Goal: Register for event/course

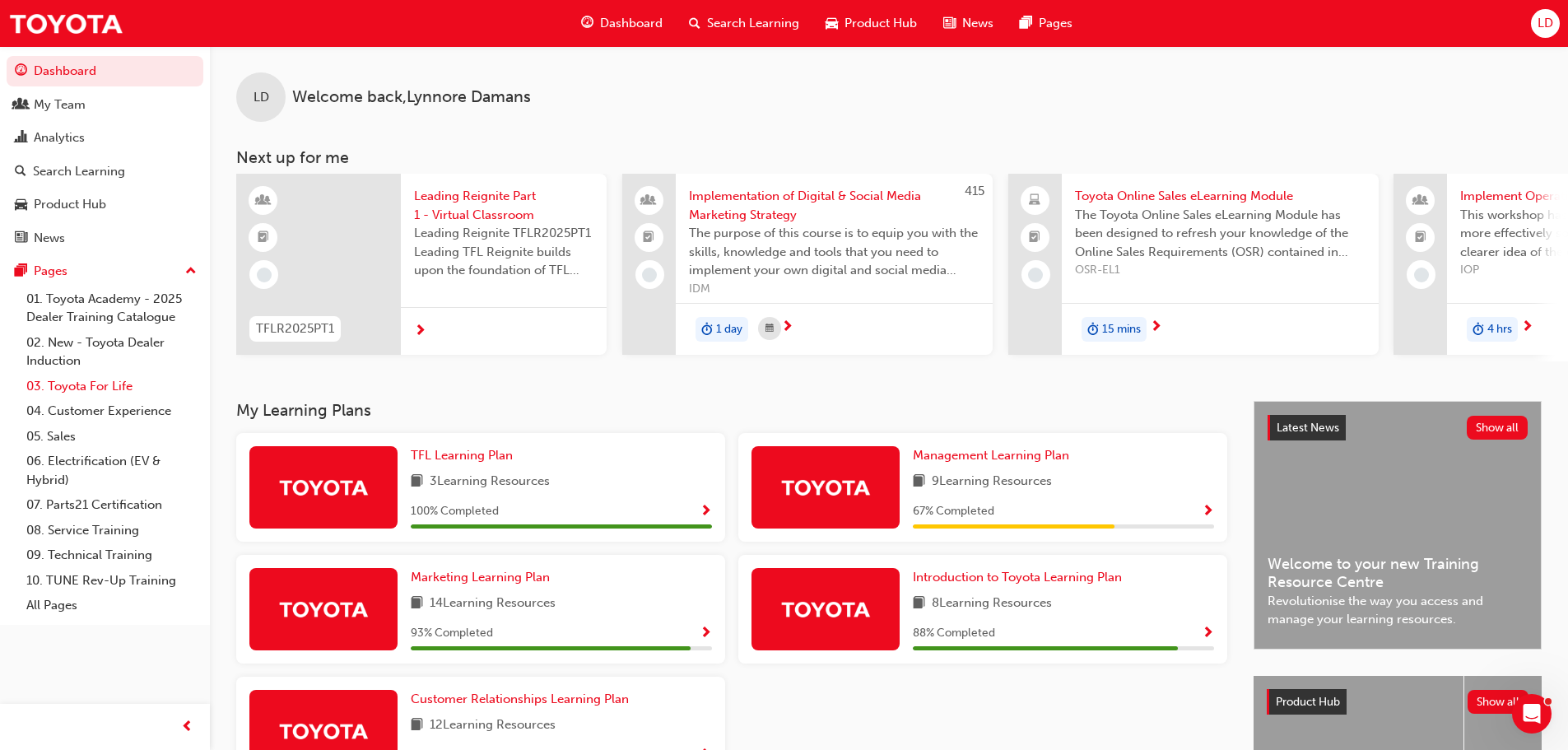
click at [80, 390] on link "03. Toyota For Life" at bounding box center [112, 386] width 184 height 26
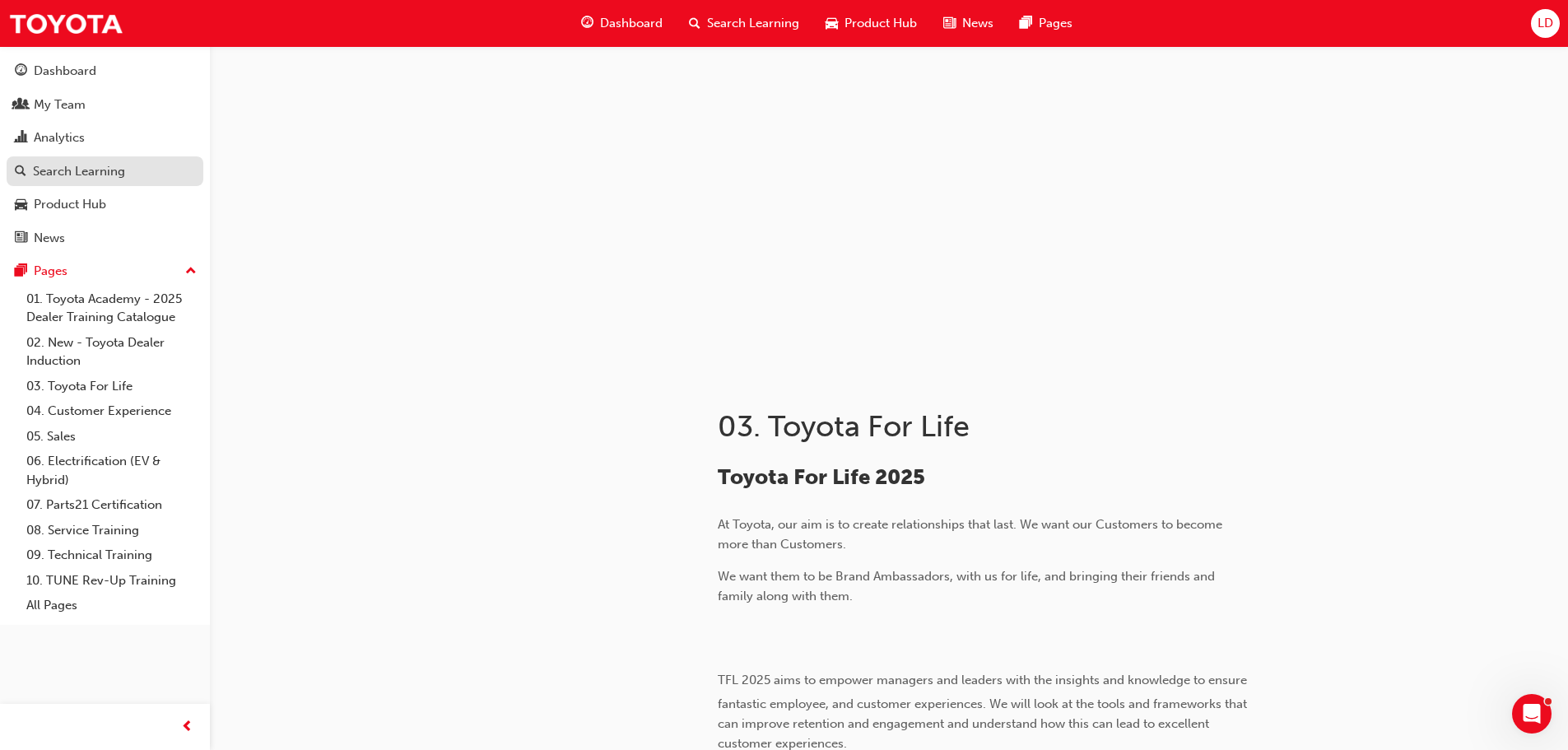
click at [71, 178] on div "Search Learning" at bounding box center [79, 171] width 92 height 19
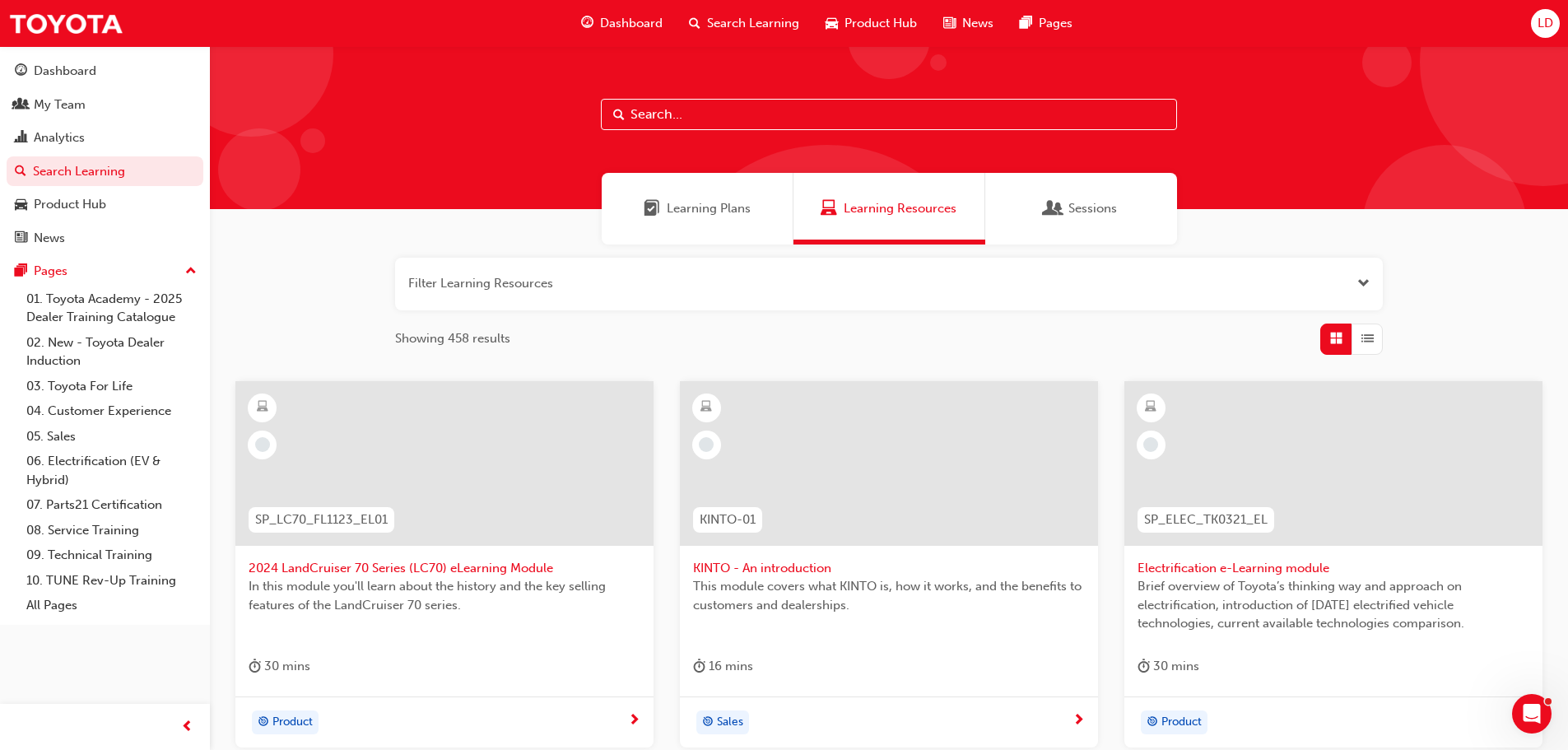
click at [628, 274] on button "button" at bounding box center [889, 284] width 987 height 53
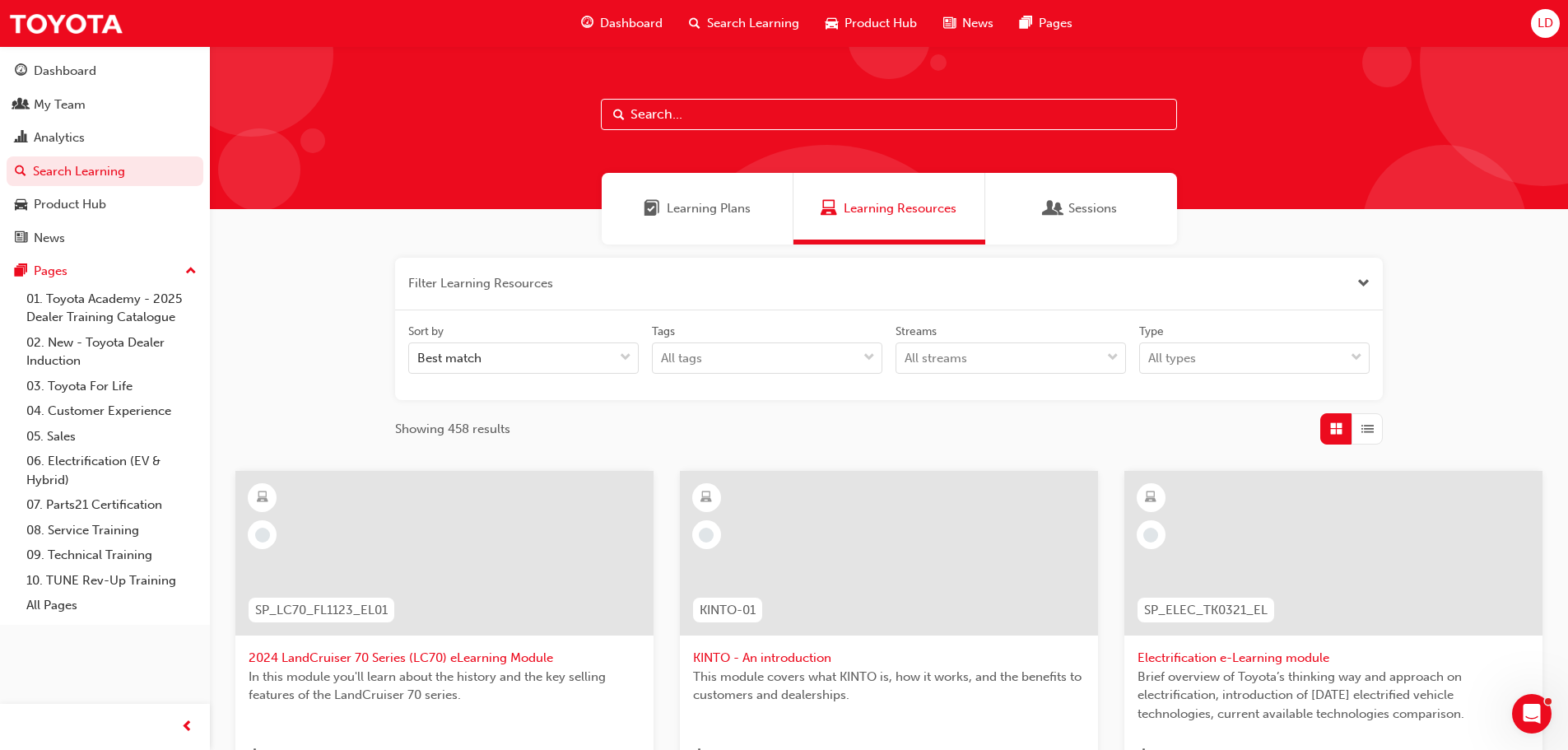
click at [726, 103] on input "text" at bounding box center [889, 114] width 576 height 31
type input "tfl"
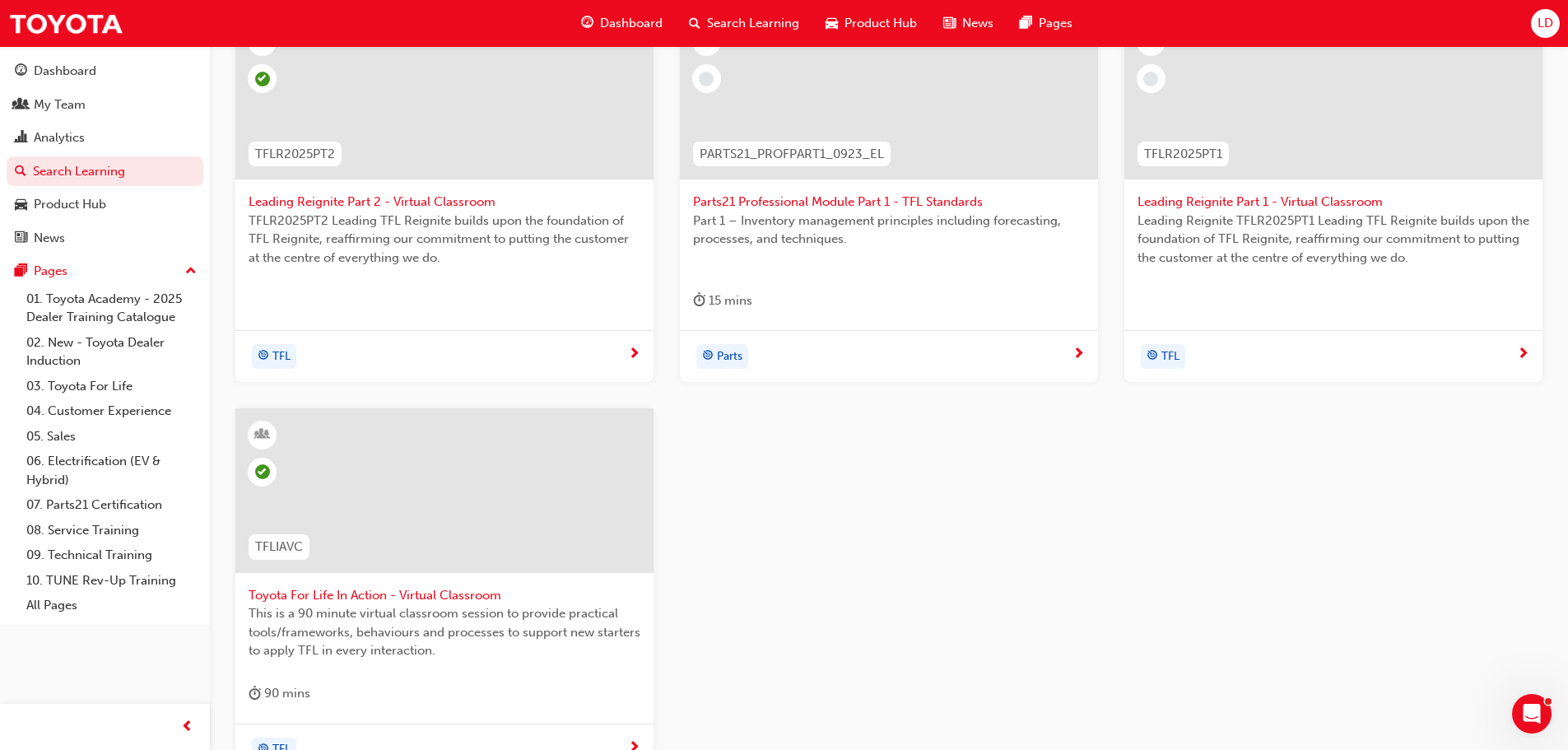
scroll to position [494, 0]
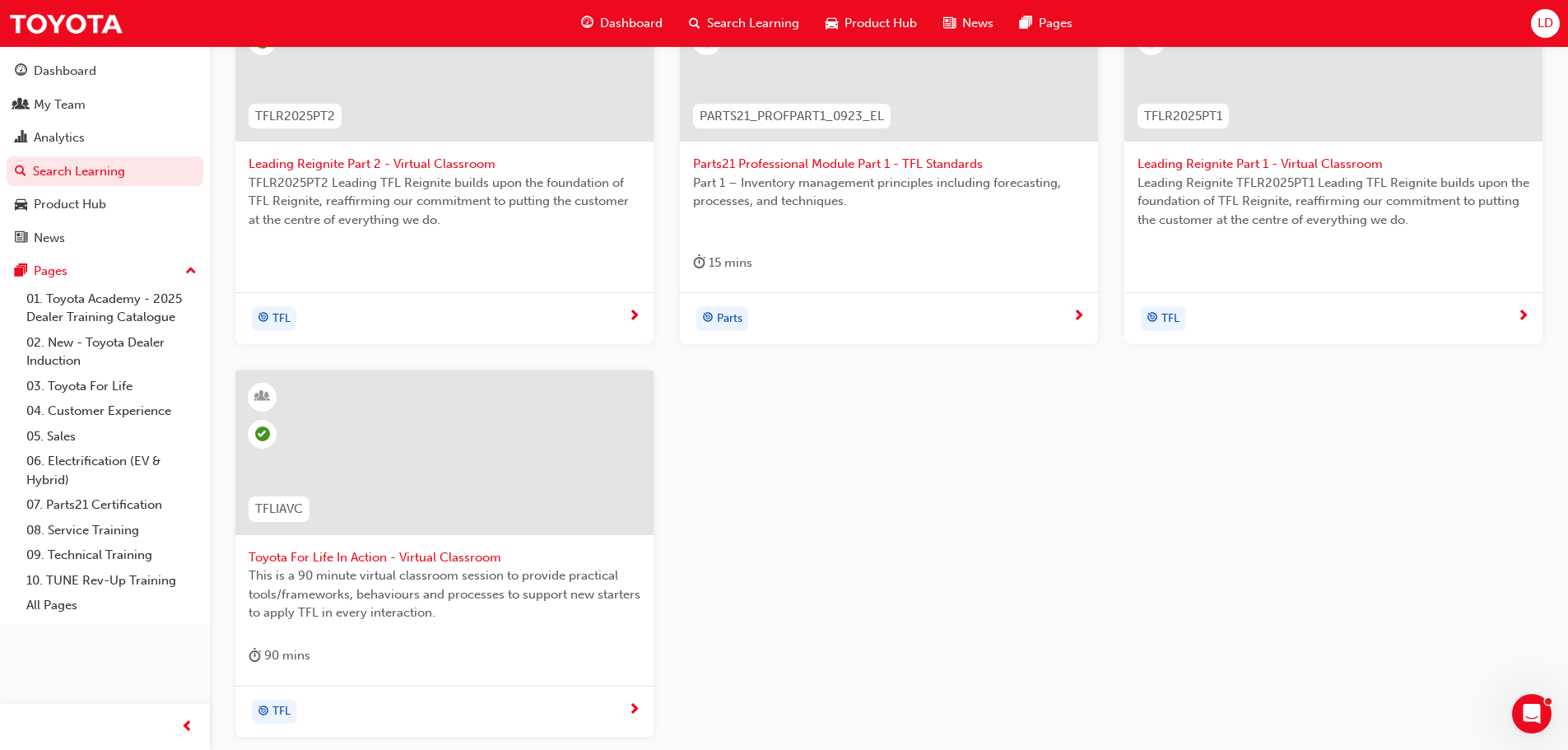
click at [489, 553] on span "Toyota For Life In Action - Virtual Classroom" at bounding box center [444, 558] width 392 height 19
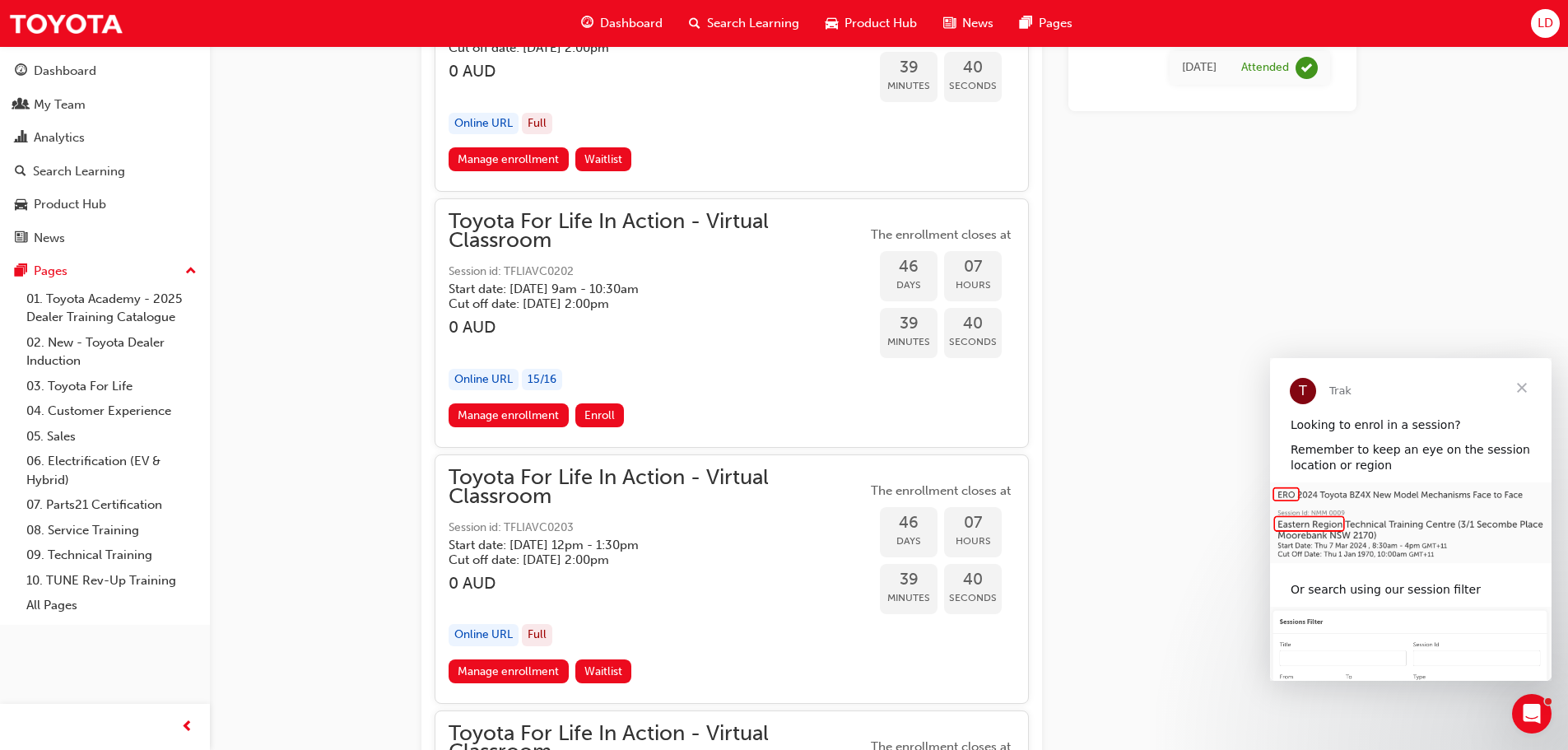
scroll to position [13690, 0]
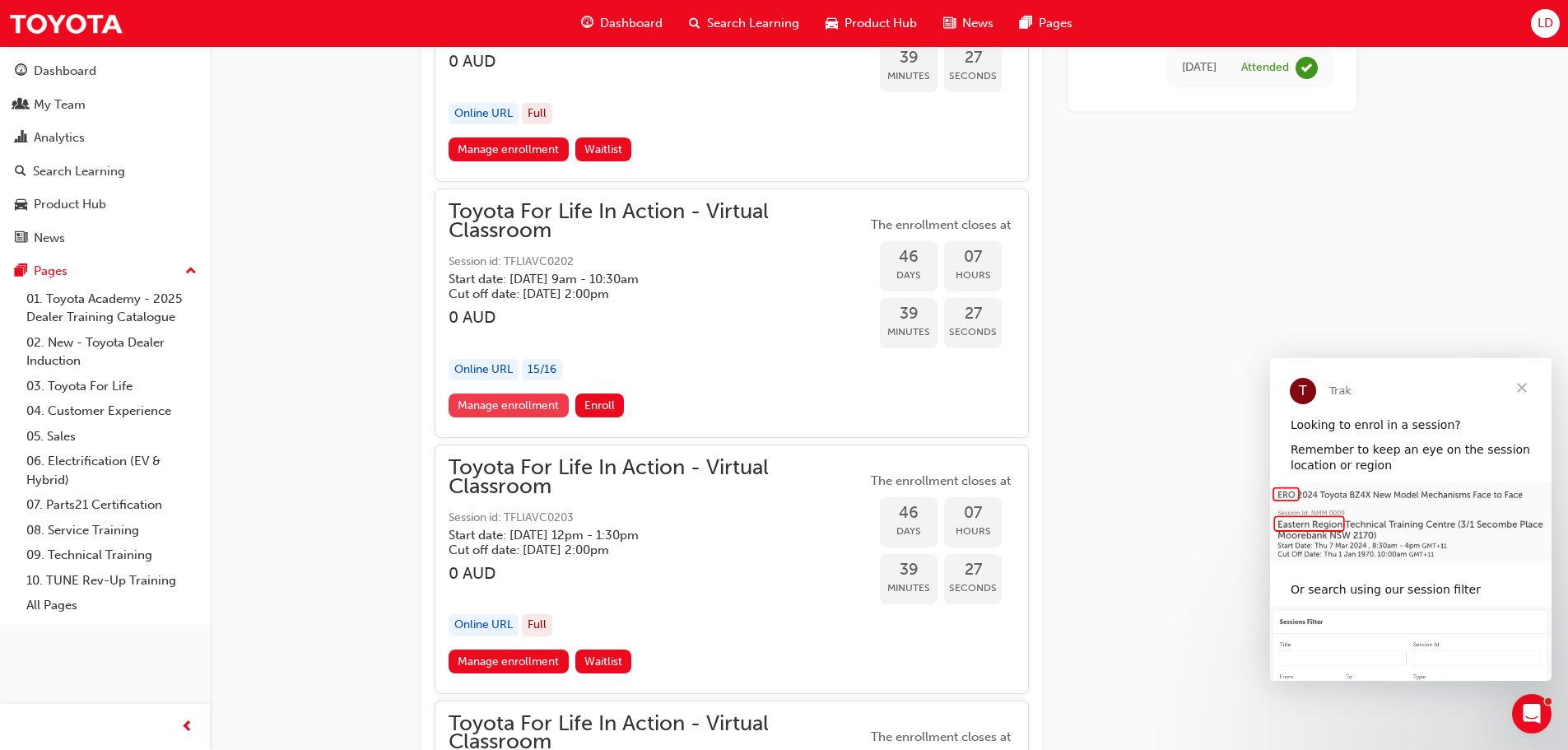
click at [534, 408] on link "Manage enrollment" at bounding box center [508, 405] width 120 height 24
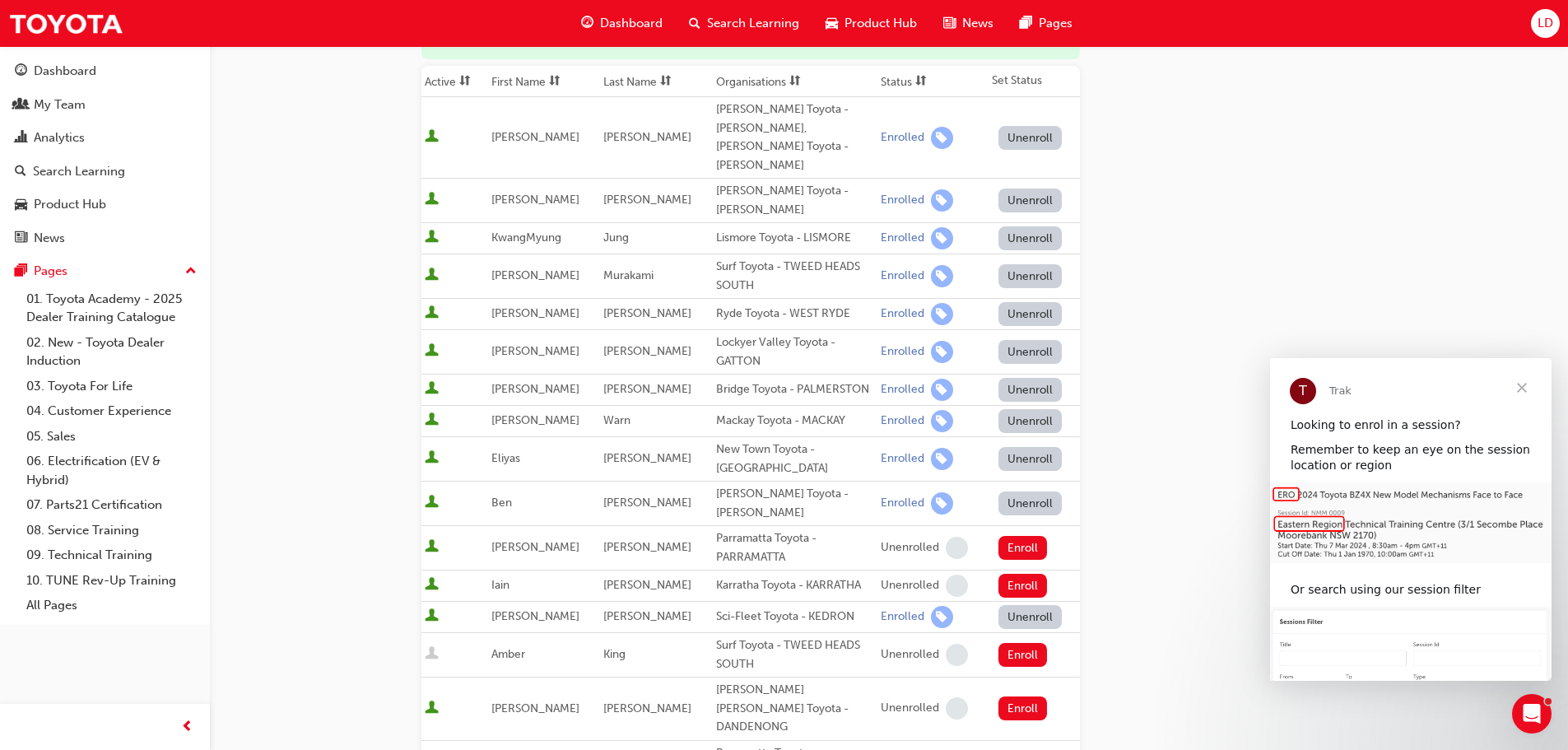
scroll to position [658, 0]
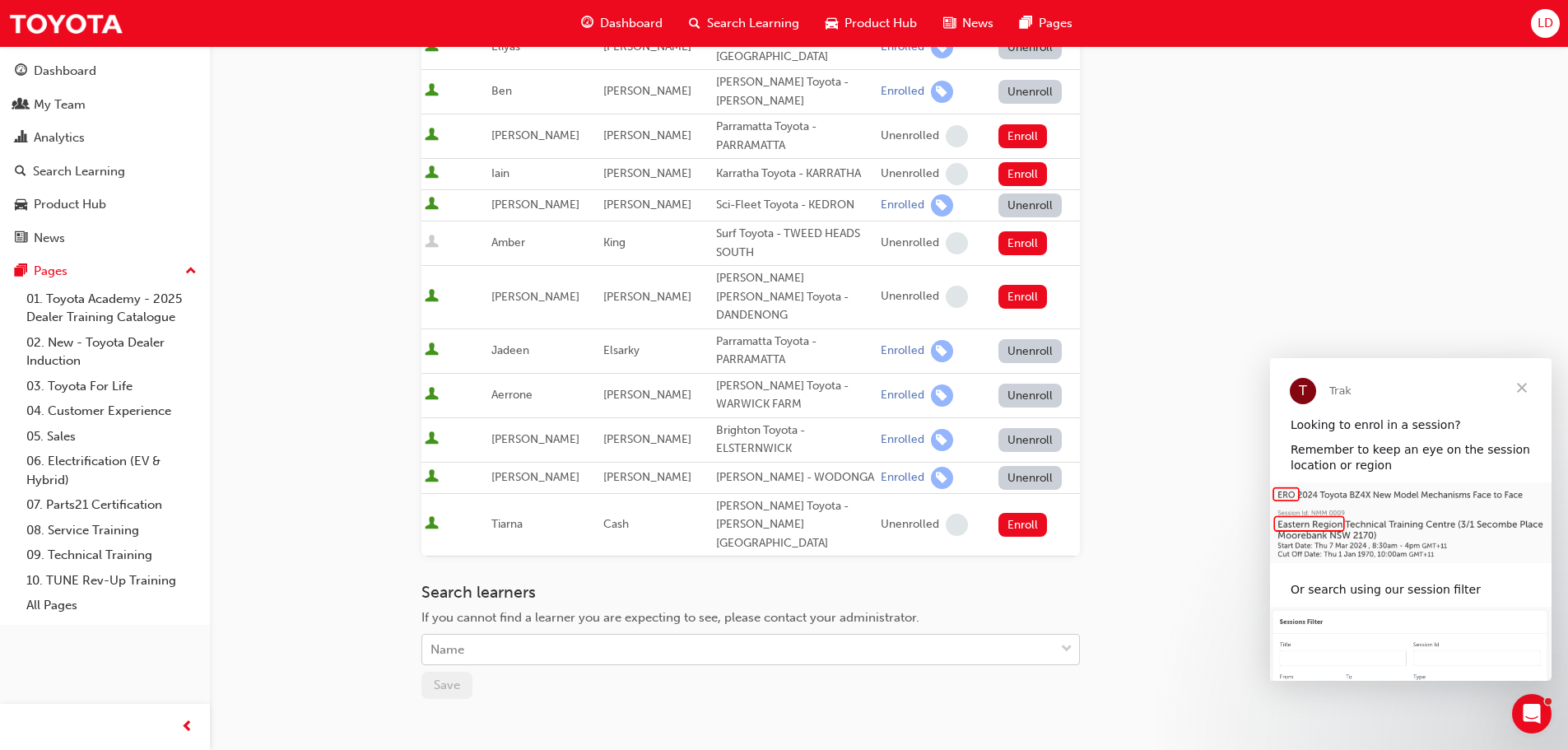
click at [507, 635] on div "Name" at bounding box center [738, 650] width 632 height 29
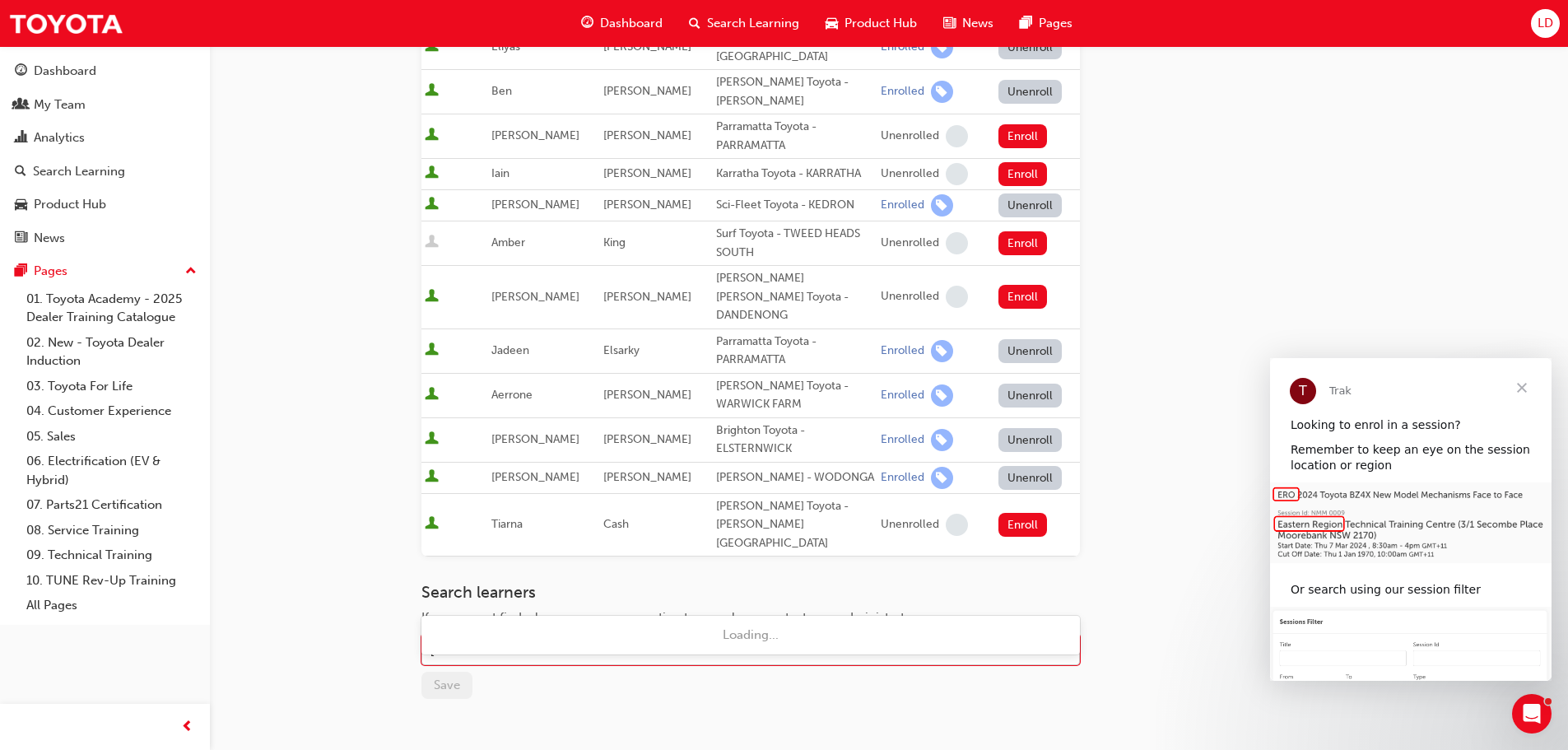
type input "[PERSON_NAME]"
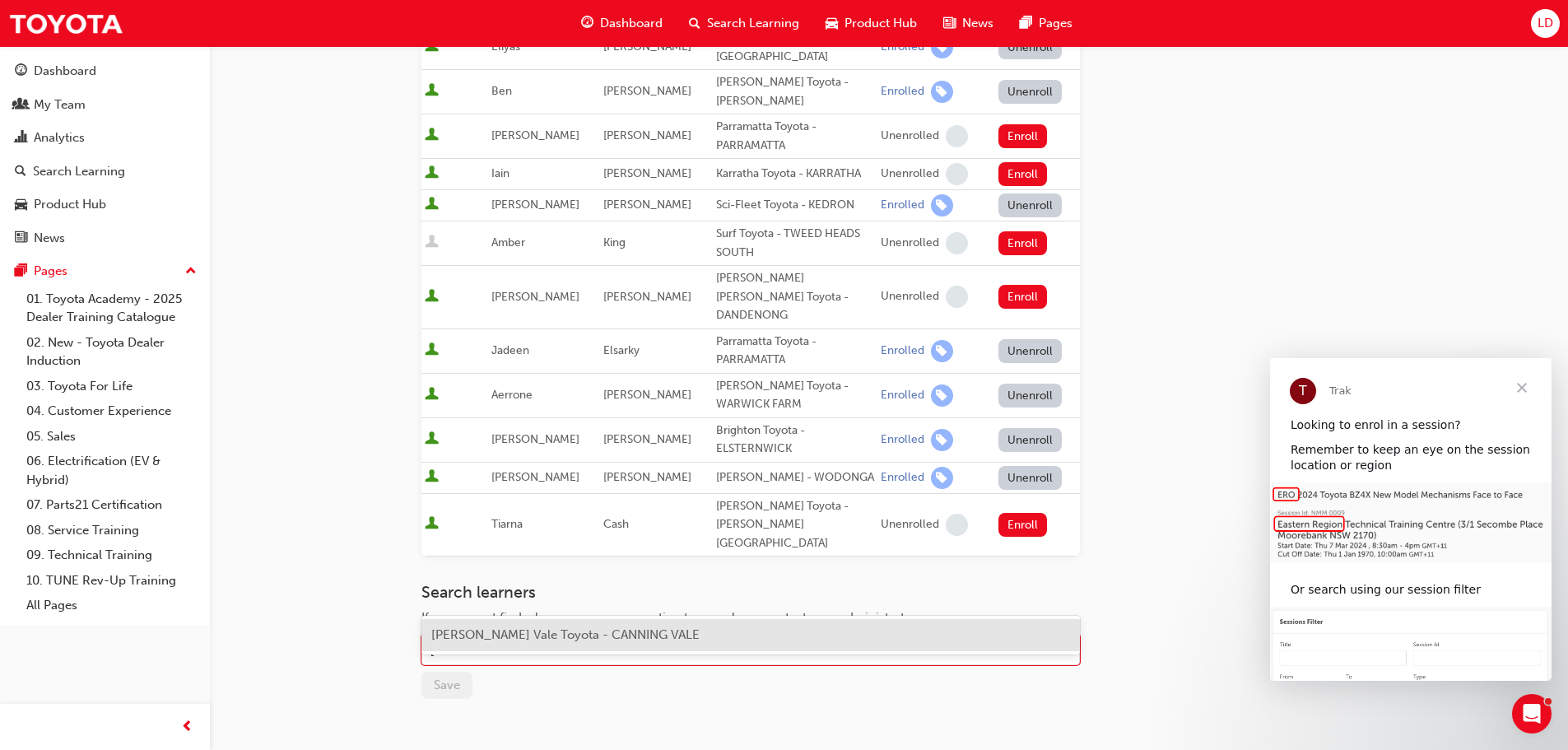
click at [507, 629] on span "[PERSON_NAME] Vale Toyota - CANNING VALE" at bounding box center [565, 634] width 268 height 14
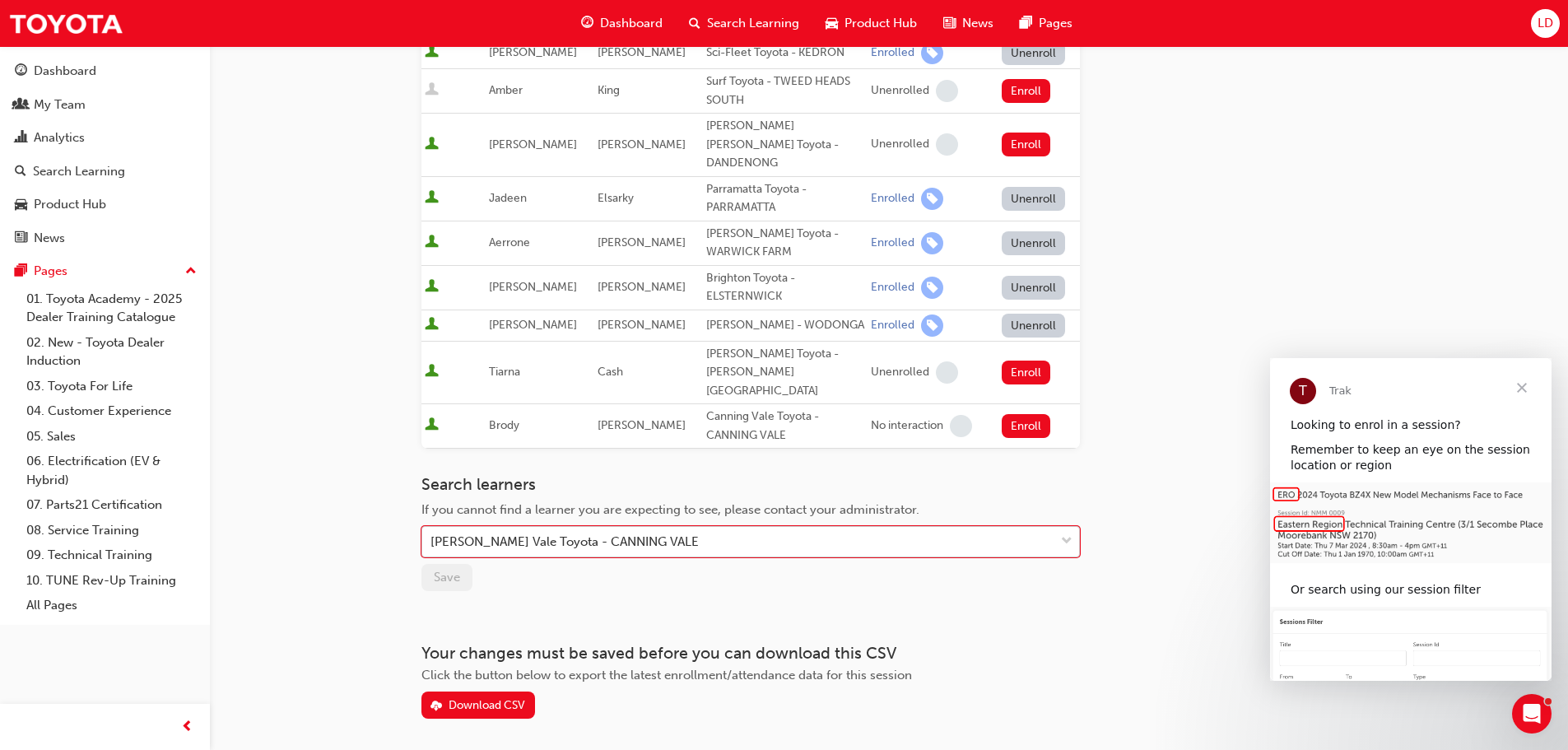
scroll to position [817, 0]
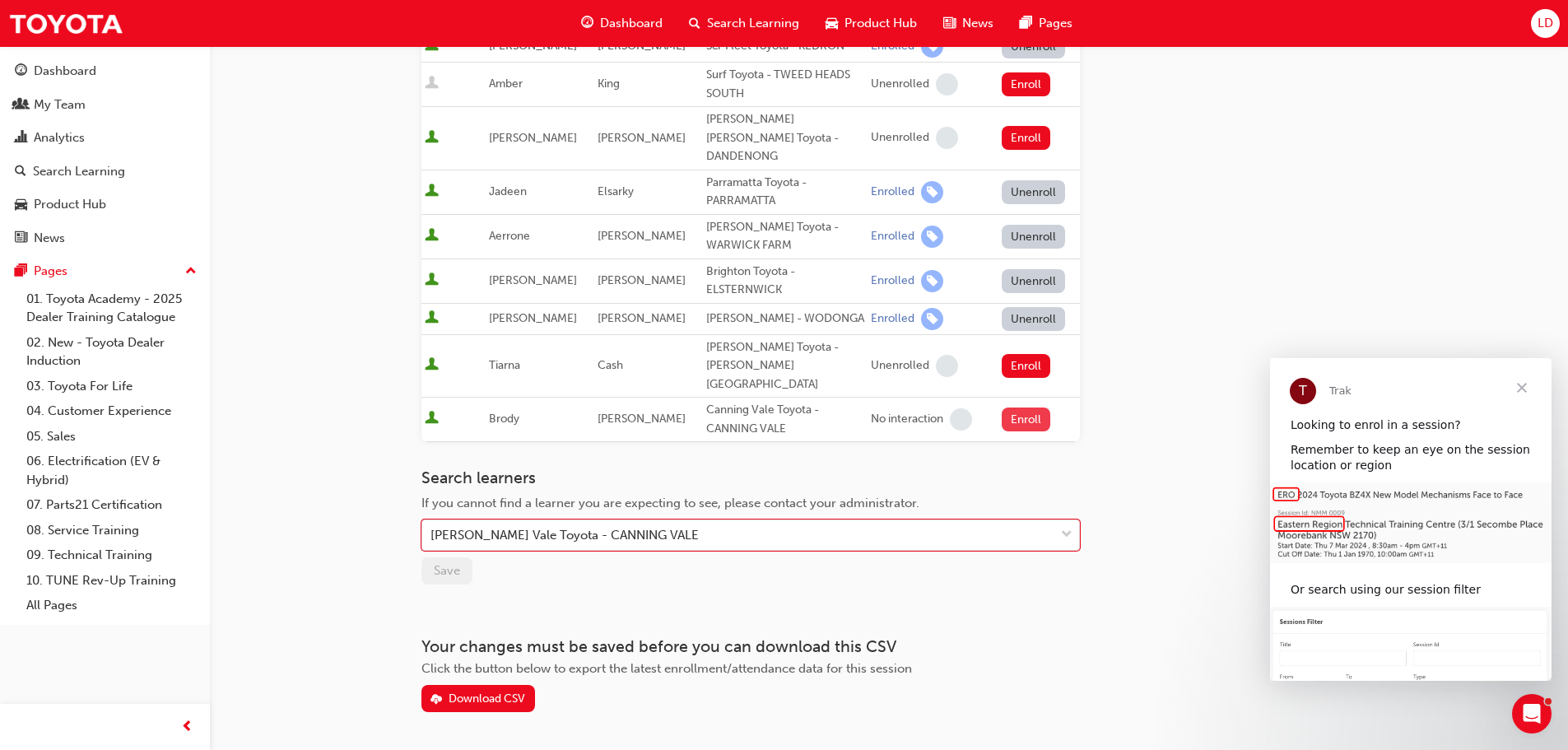
click at [1021, 408] on button "Enroll" at bounding box center [1027, 420] width 49 height 24
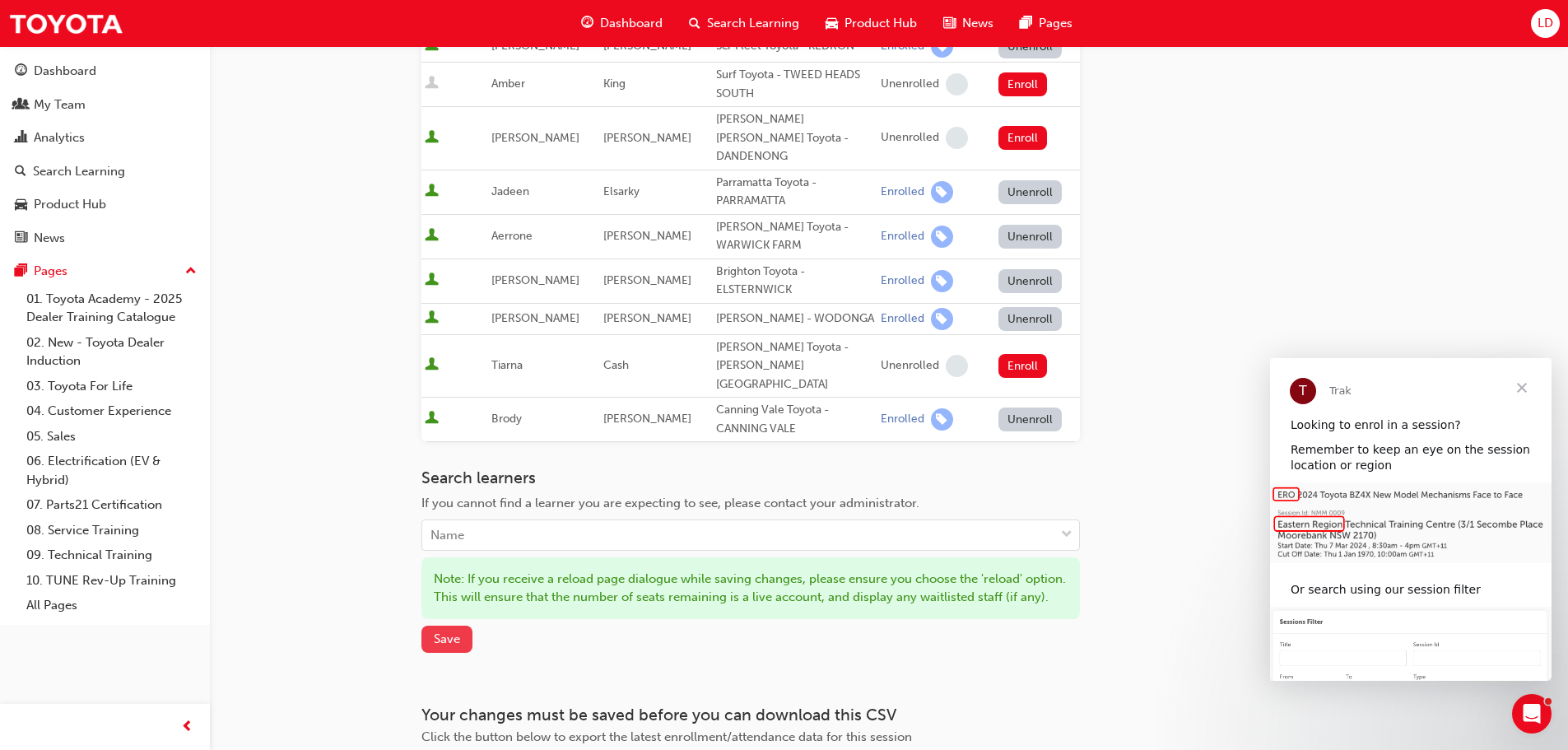
click at [463, 626] on button "Save" at bounding box center [447, 639] width 51 height 27
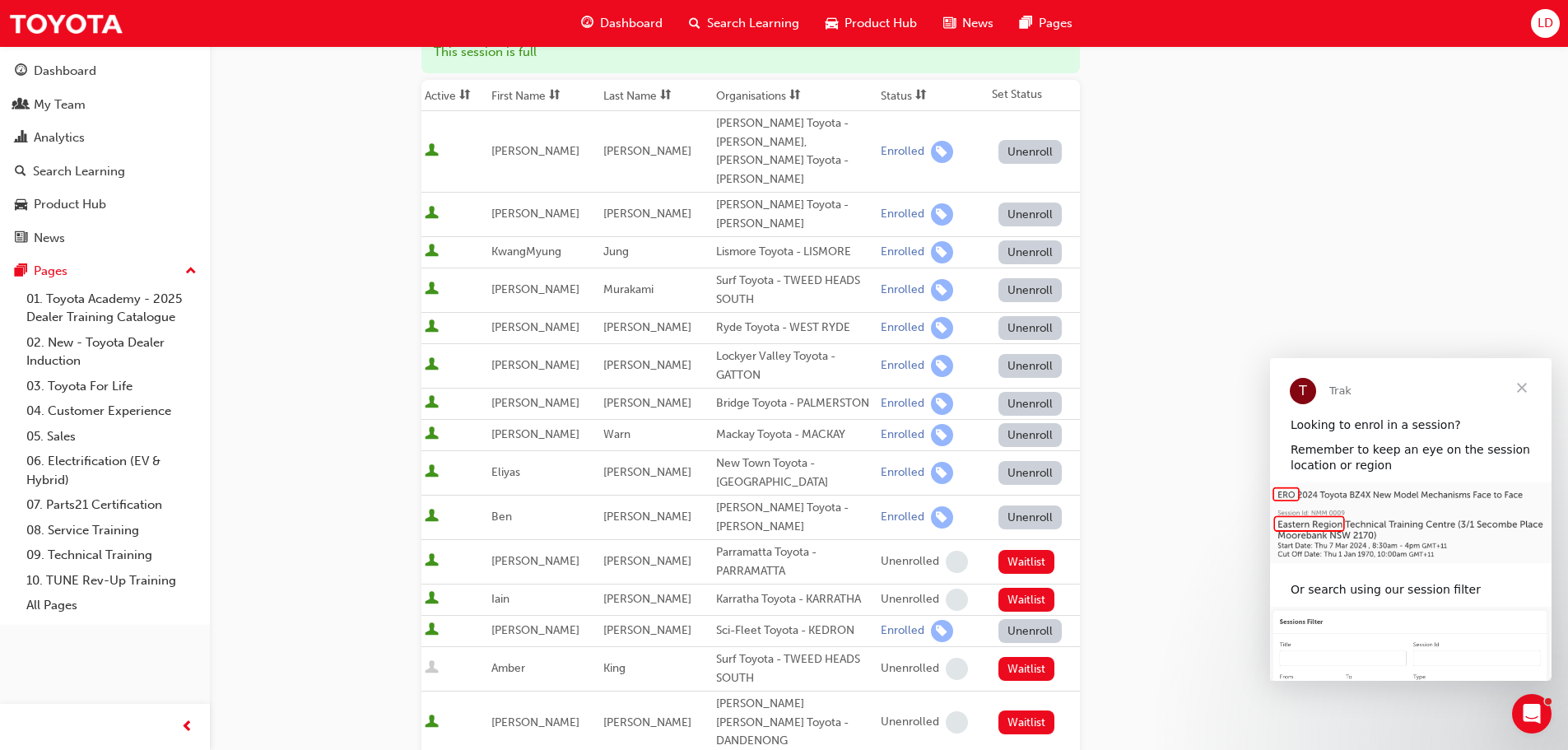
scroll to position [0, 0]
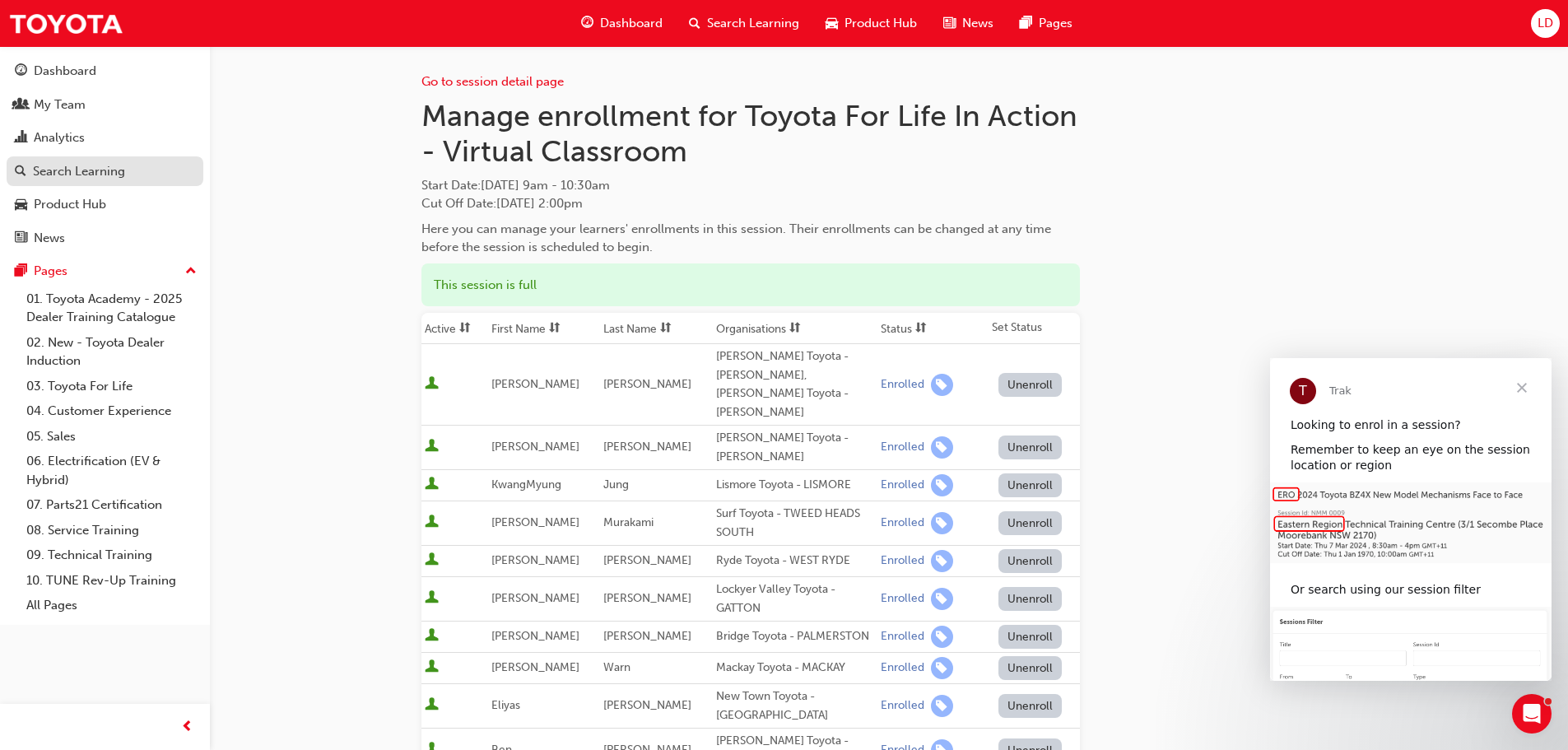
click at [66, 169] on div "Search Learning" at bounding box center [79, 171] width 92 height 19
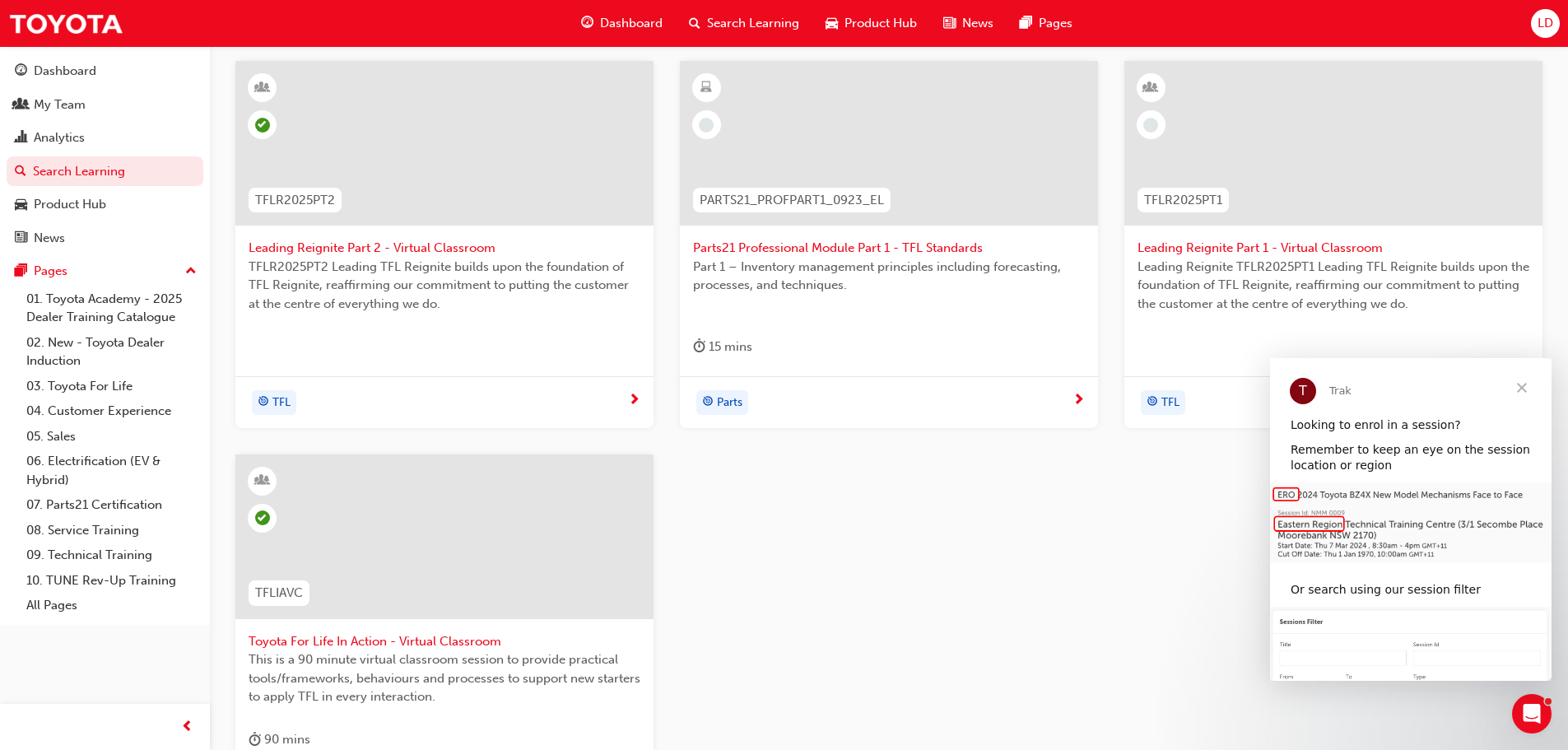
scroll to position [494, 0]
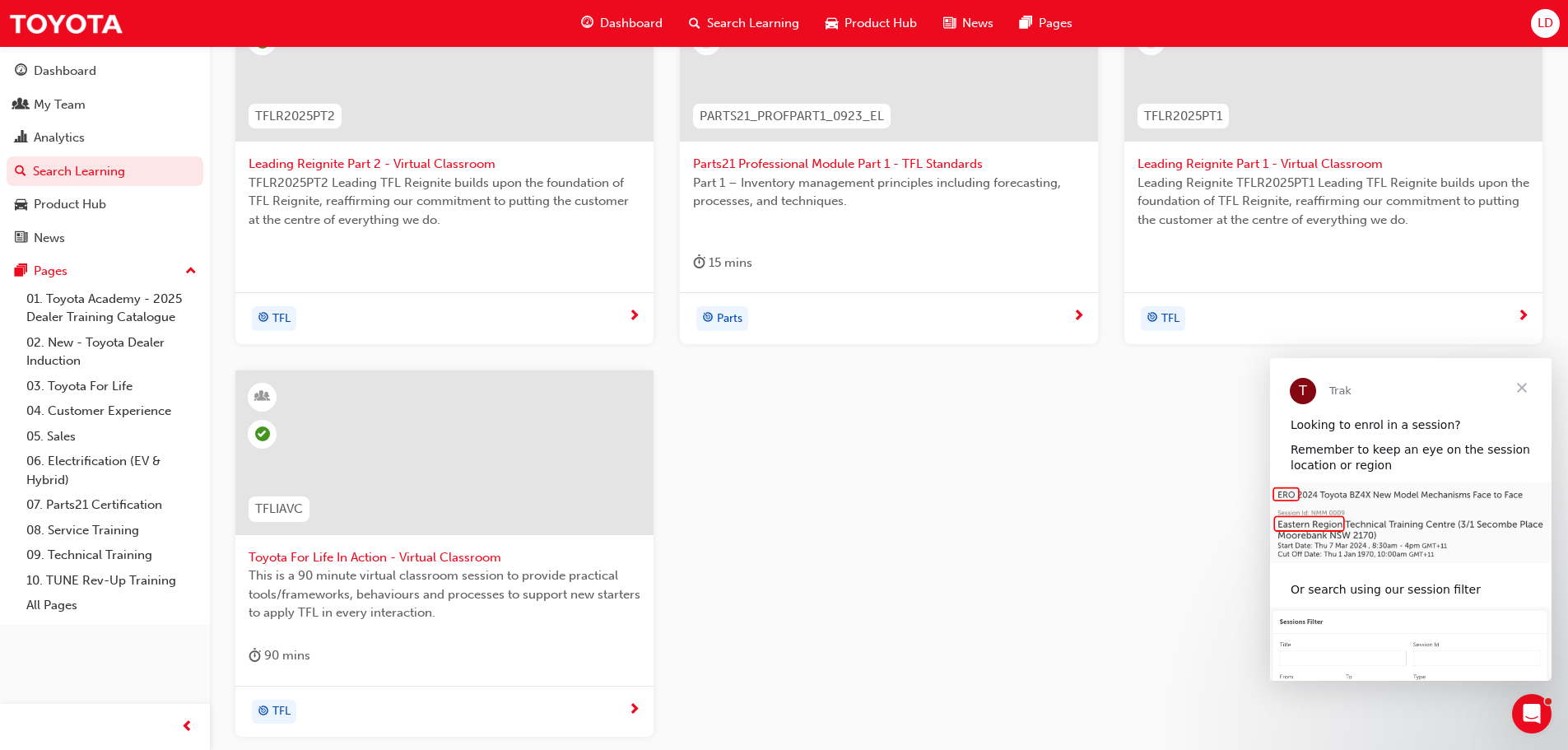
click at [295, 634] on div "Toyota For Life In Action - Virtual Classroom This is a 90 minute virtual class…" at bounding box center [444, 528] width 418 height 315
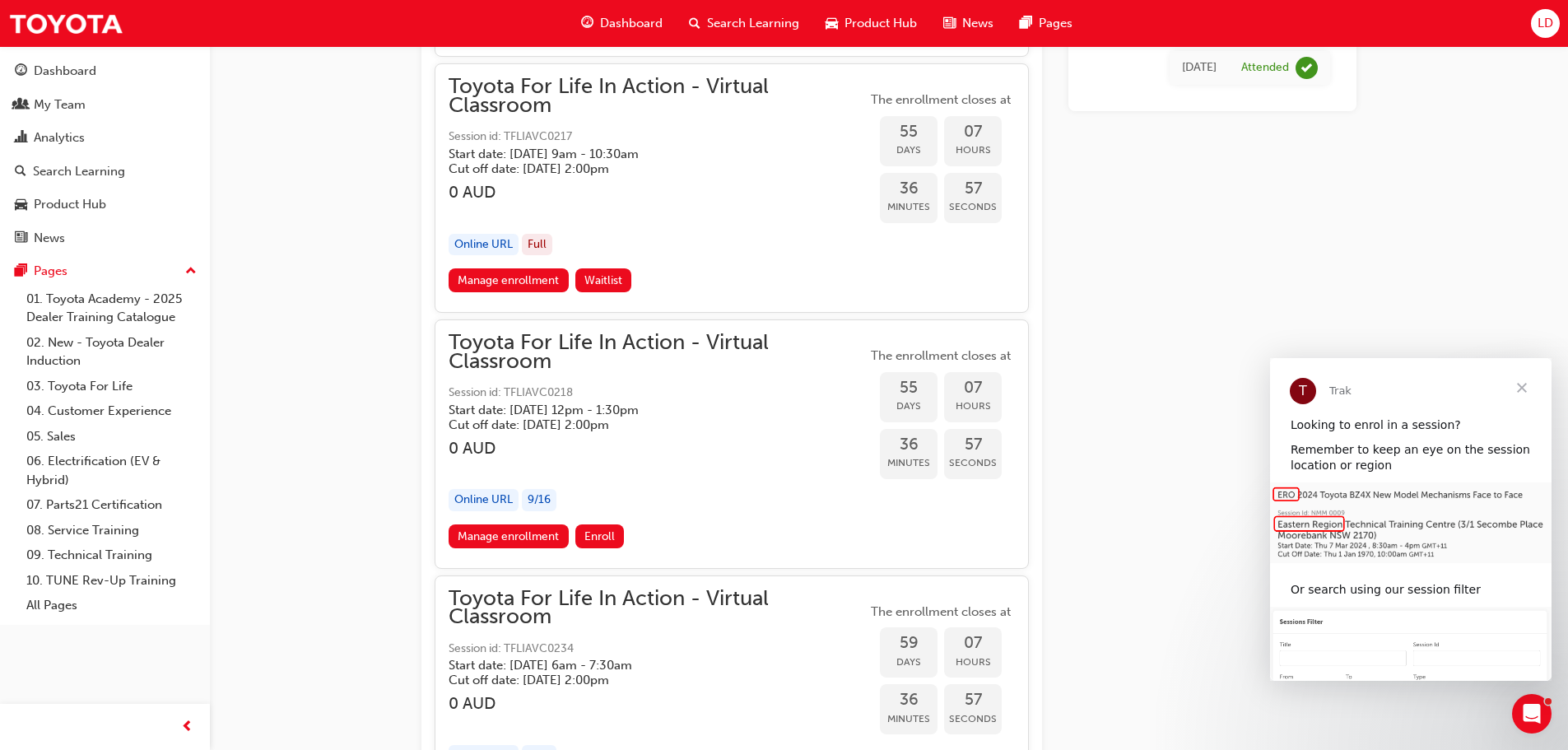
scroll to position [18423, 0]
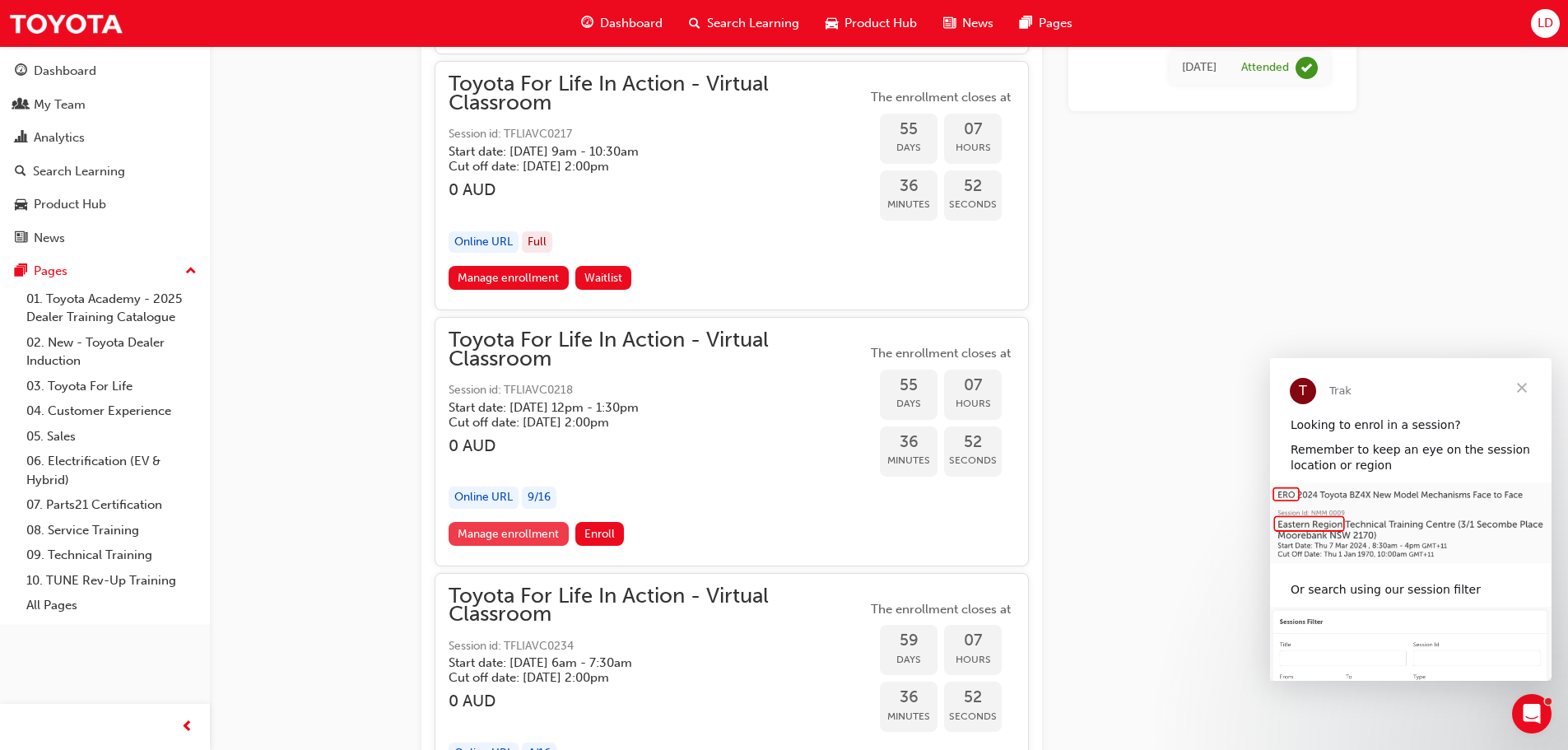
click at [540, 532] on link "Manage enrollment" at bounding box center [508, 534] width 120 height 24
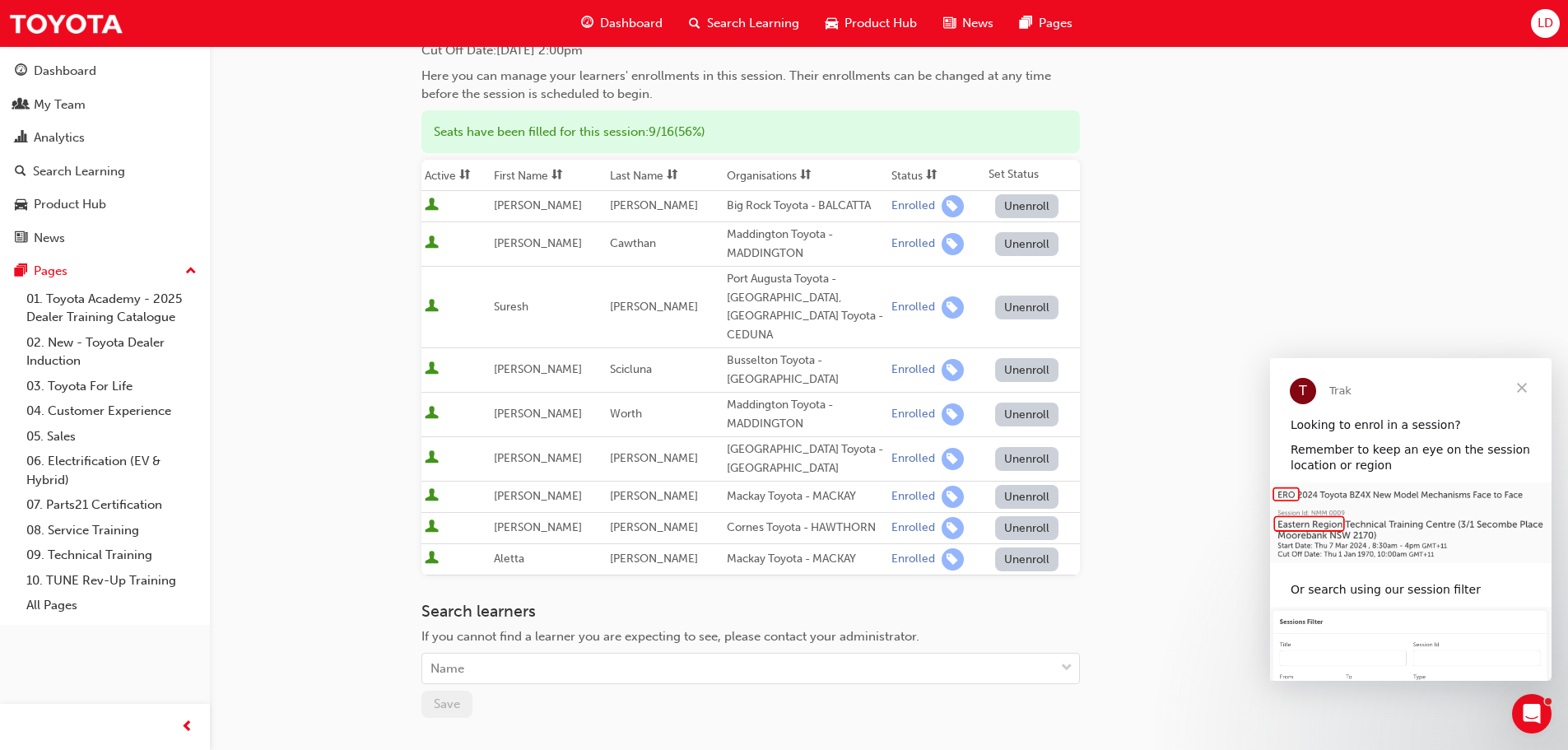
scroll to position [323, 0]
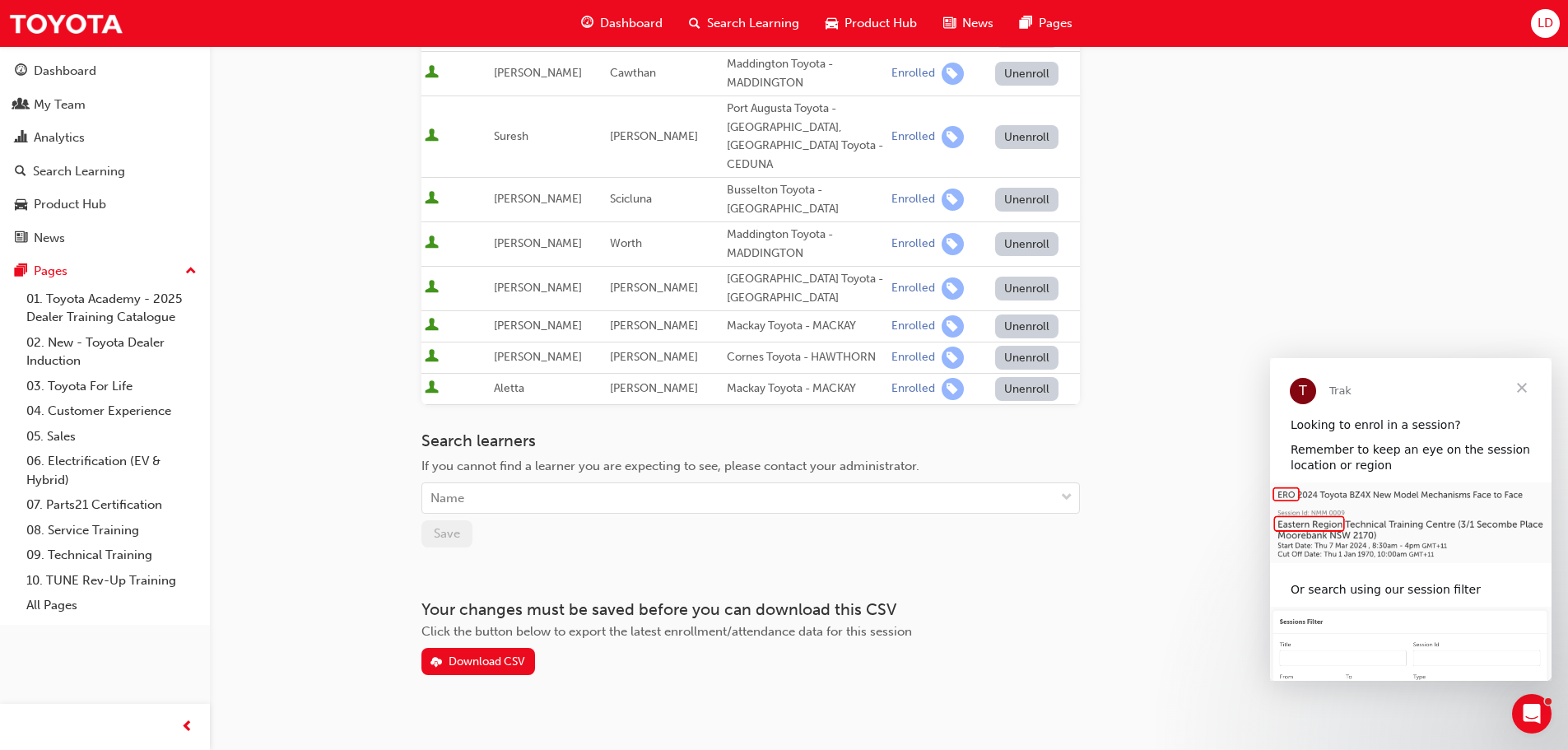
click at [533, 496] on div "Search learners If you cannot find a learner you are expecting to see, please c…" at bounding box center [750, 490] width 658 height 116
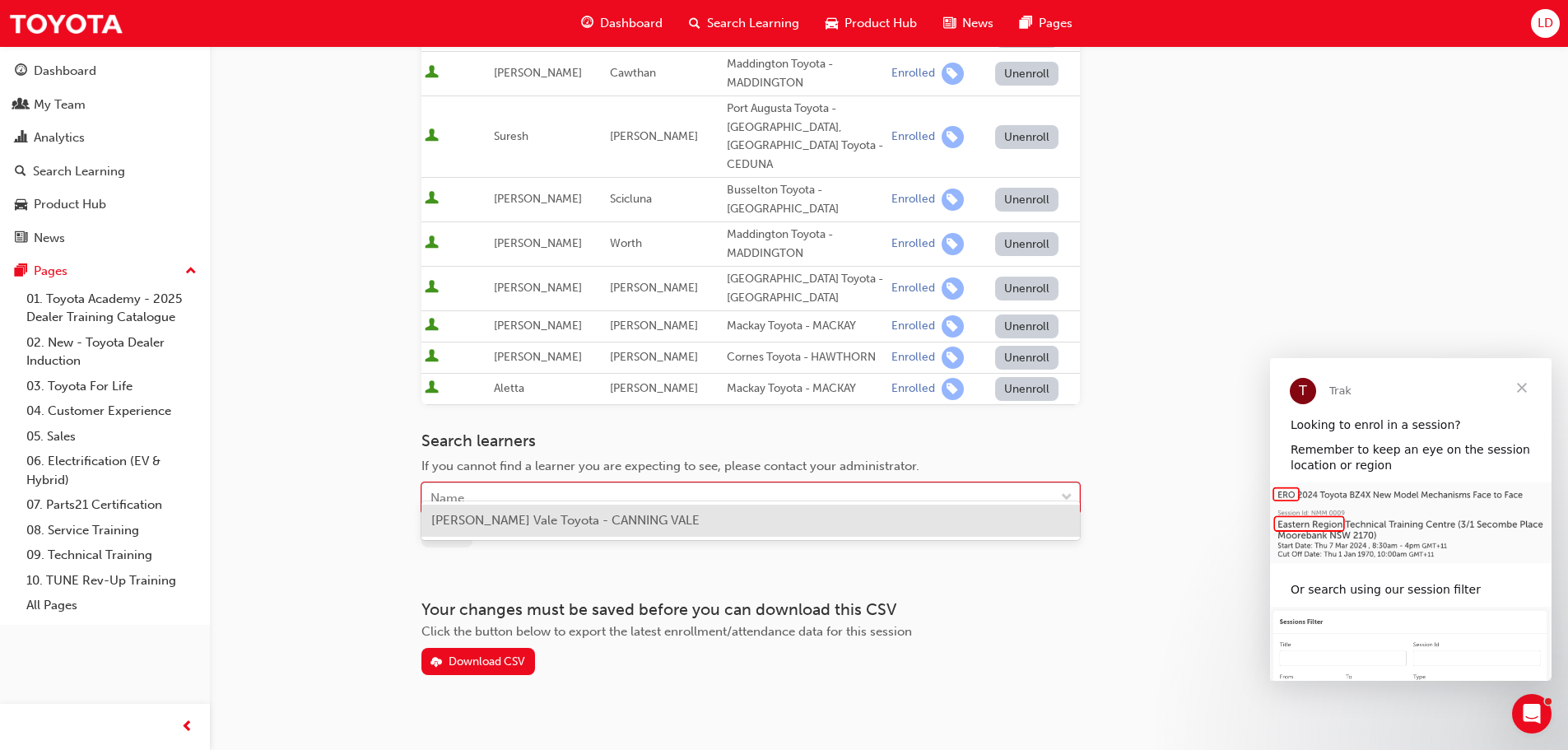
click at [534, 486] on div "Name" at bounding box center [738, 498] width 632 height 29
type input "tal"
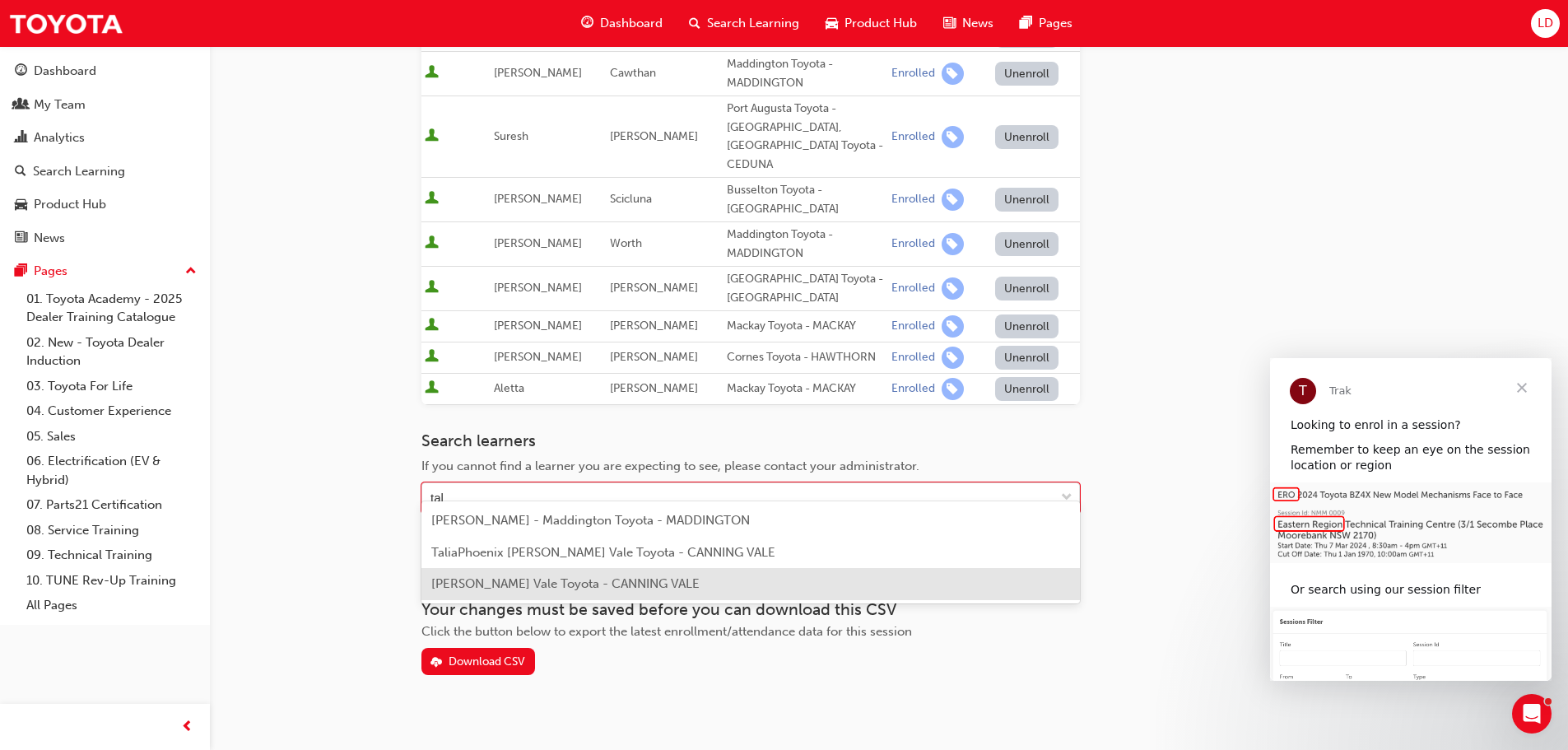
click at [608, 584] on span "[PERSON_NAME] Vale Toyota - CANNING VALE" at bounding box center [565, 583] width 268 height 14
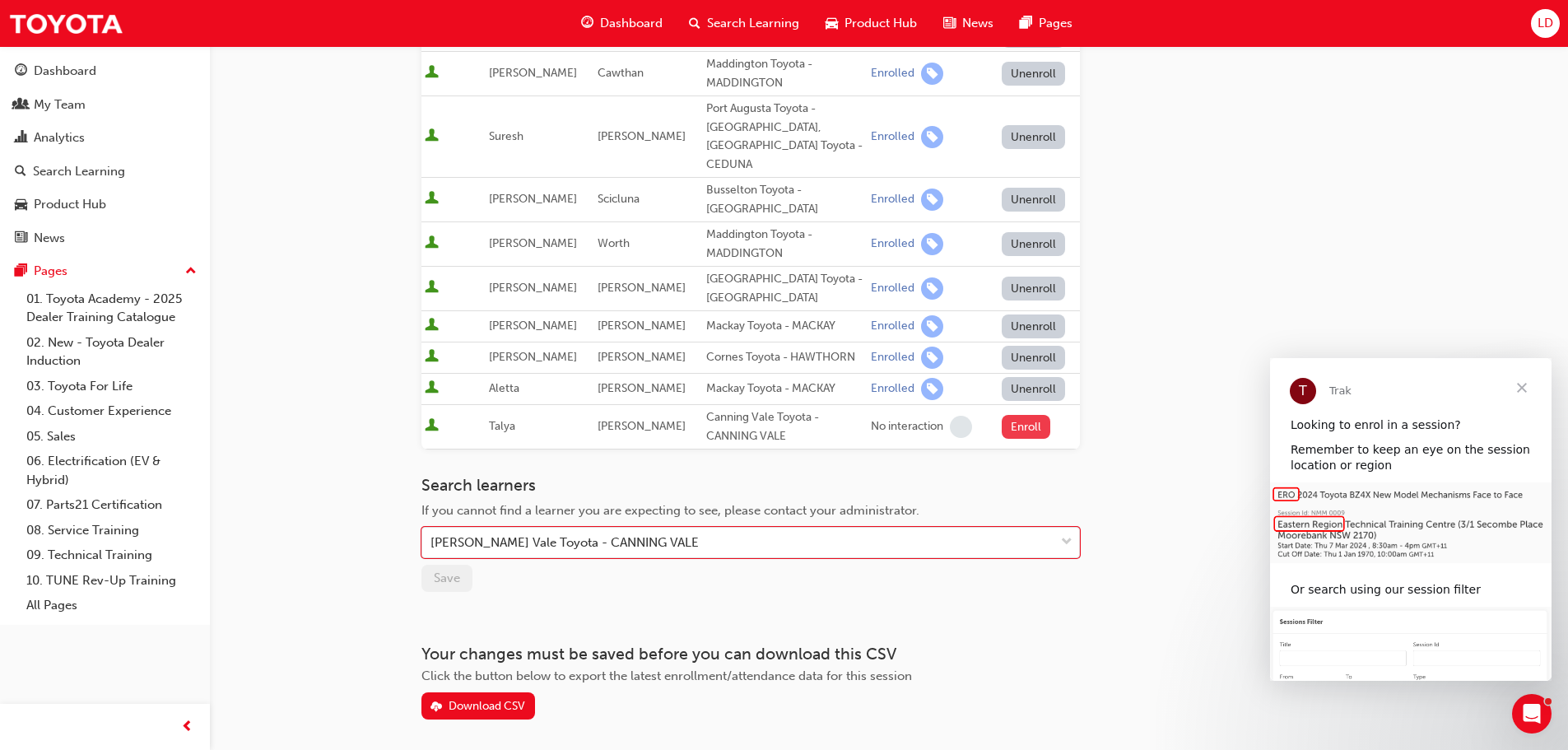
click at [1009, 415] on button "Enroll" at bounding box center [1027, 427] width 49 height 24
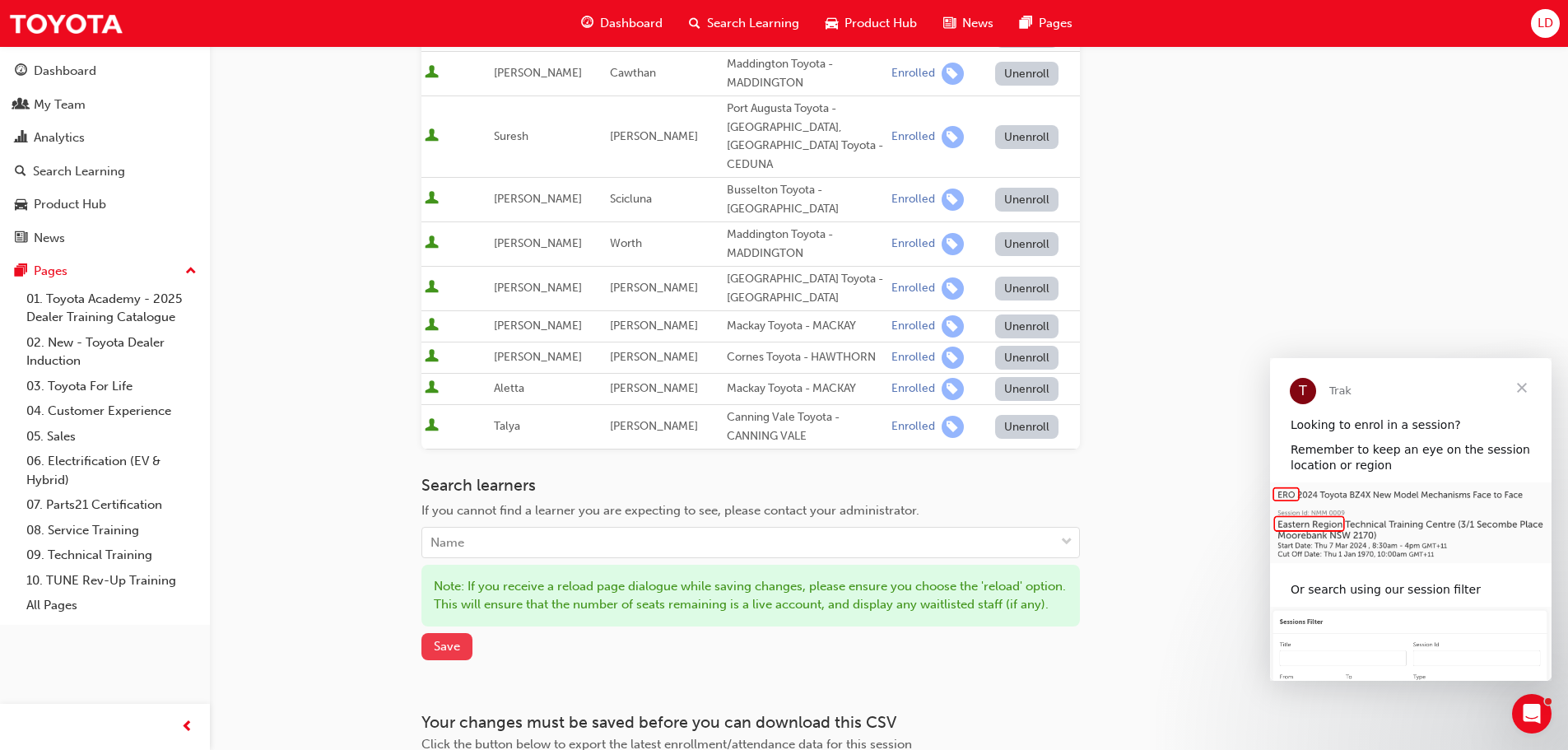
click at [451, 648] on span "Save" at bounding box center [446, 645] width 26 height 14
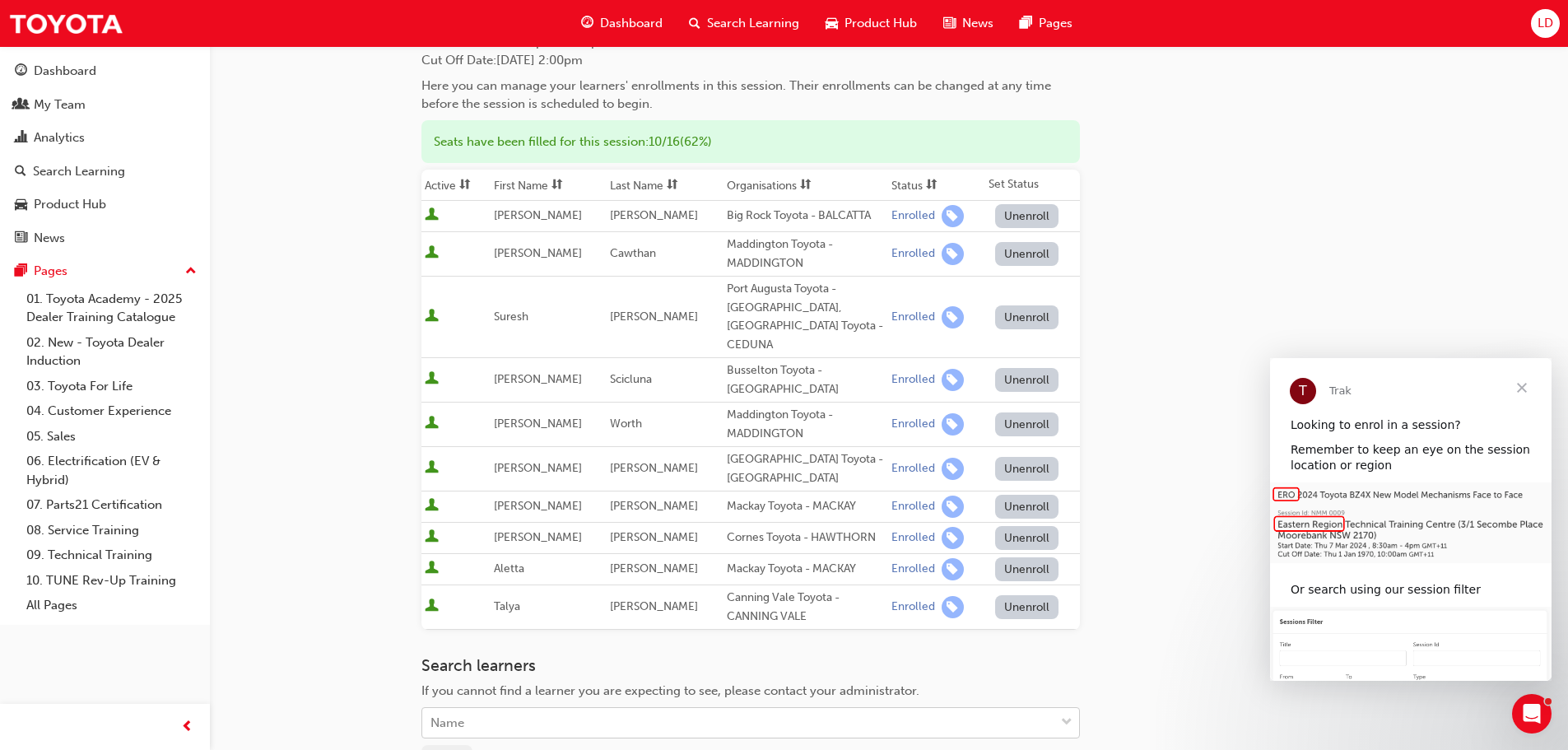
scroll to position [0, 0]
